Goal: Information Seeking & Learning: Learn about a topic

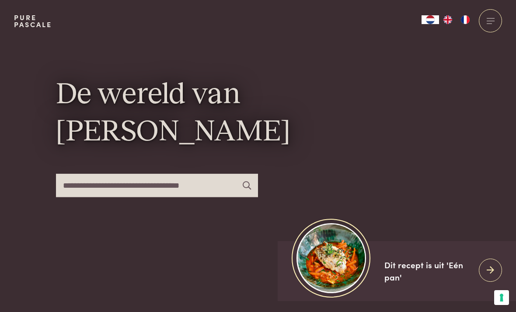
click at [82, 197] on input "text" at bounding box center [157, 185] width 202 height 23
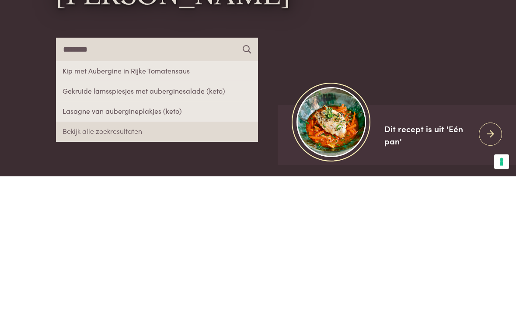
type input "*********"
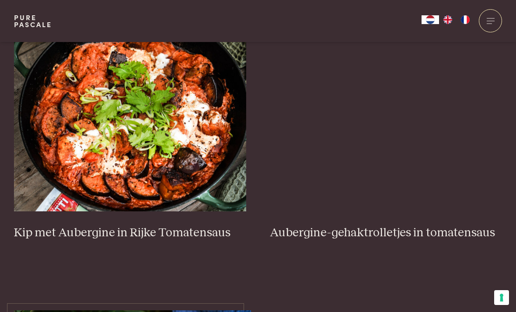
scroll to position [334, 0]
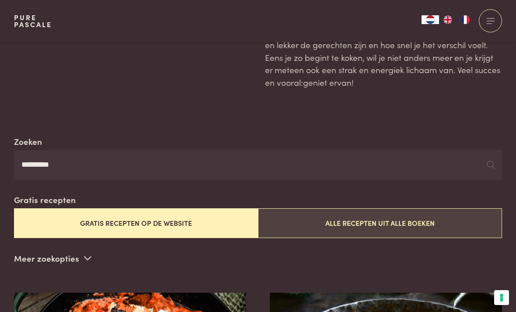
click at [444, 221] on button "Alle recepten uit alle boeken" at bounding box center [380, 222] width 244 height 29
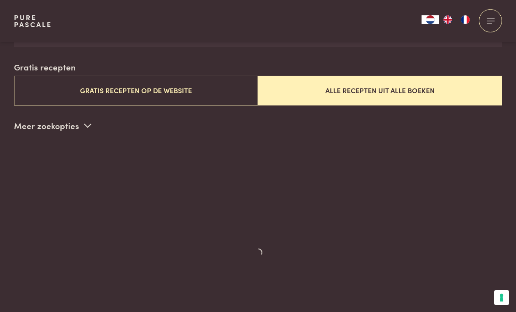
scroll to position [211, 0]
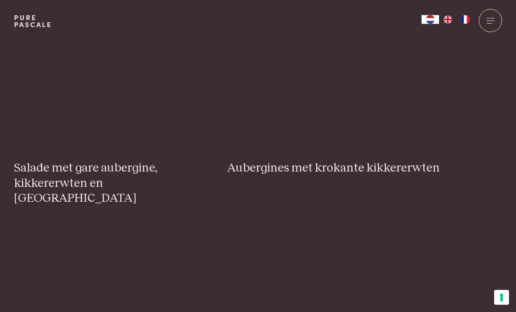
scroll to position [1323, 0]
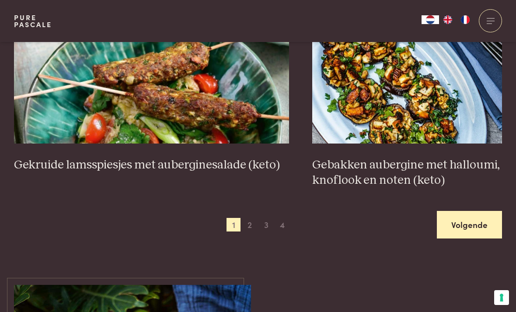
click at [481, 213] on link "Volgende" at bounding box center [469, 225] width 65 height 28
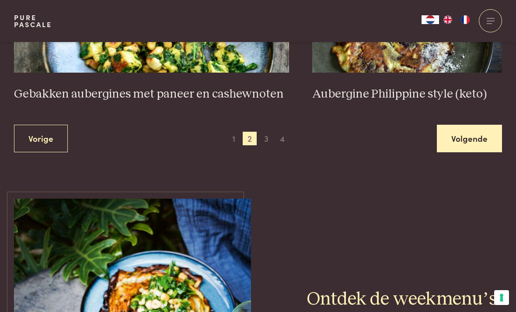
scroll to position [1698, 0]
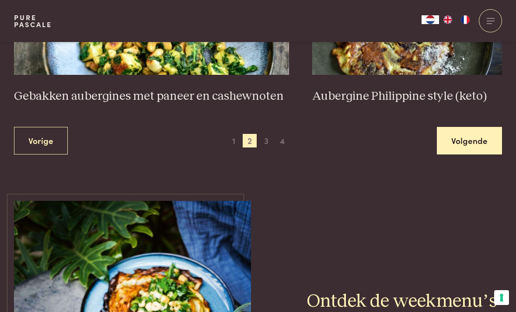
click at [477, 135] on link "Volgende" at bounding box center [469, 141] width 65 height 28
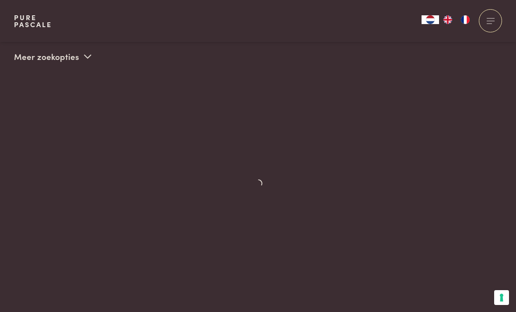
scroll to position [211, 0]
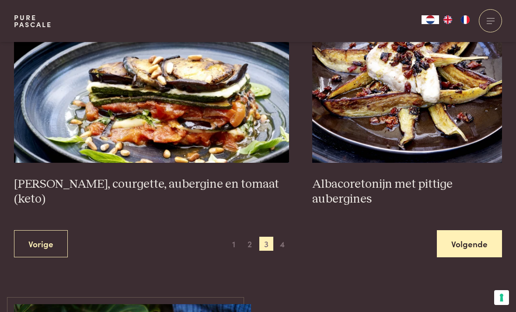
click at [487, 247] on link "Volgende" at bounding box center [469, 244] width 65 height 28
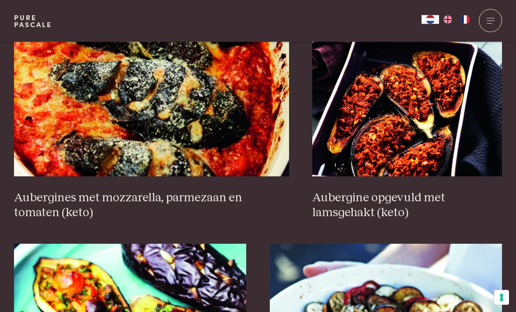
scroll to position [854, 0]
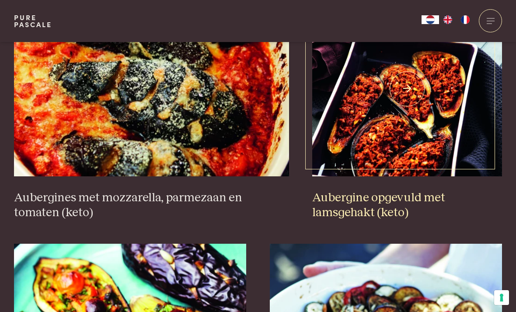
click at [407, 201] on h3 "Aubergine opgevuld met lamsgehakt (keto)" at bounding box center [407, 205] width 190 height 30
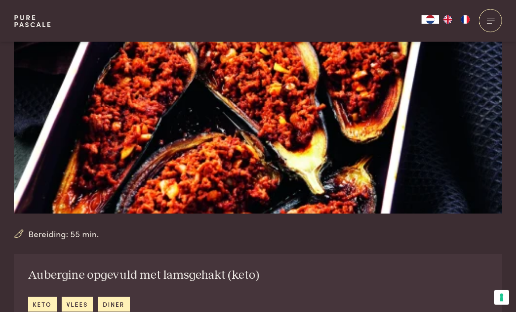
scroll to position [120, 0]
